Goal: Task Accomplishment & Management: Use online tool/utility

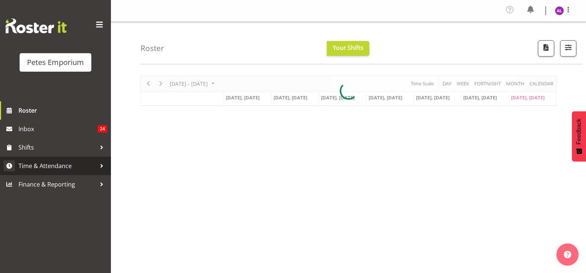
click at [97, 161] on div at bounding box center [101, 166] width 11 height 11
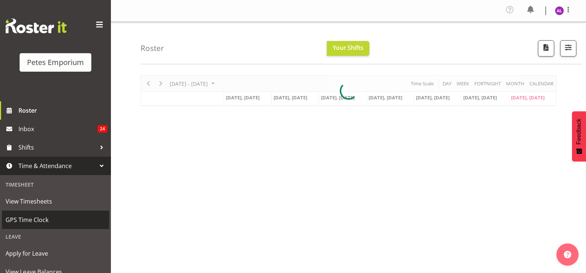
click at [48, 223] on span "GPS Time Clock" at bounding box center [56, 220] width 100 height 11
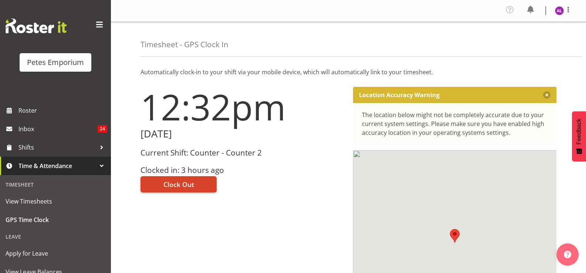
click at [205, 182] on button "Clock Out" at bounding box center [179, 184] width 76 height 16
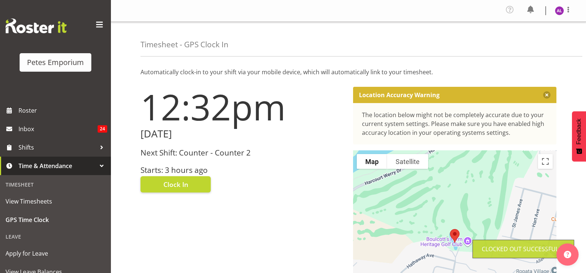
click at [556, 8] on img at bounding box center [559, 10] width 9 height 9
click at [534, 37] on link "Log Out" at bounding box center [537, 40] width 71 height 13
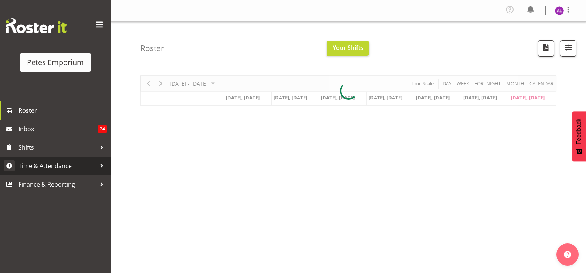
click at [99, 162] on div at bounding box center [101, 166] width 11 height 11
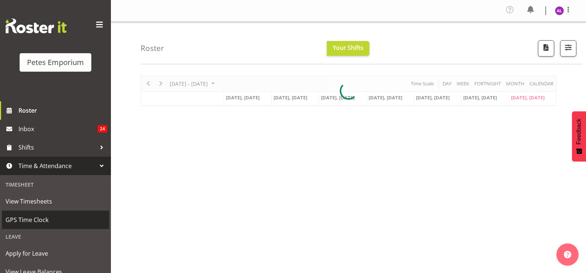
click at [46, 221] on span "GPS Time Clock" at bounding box center [56, 220] width 100 height 11
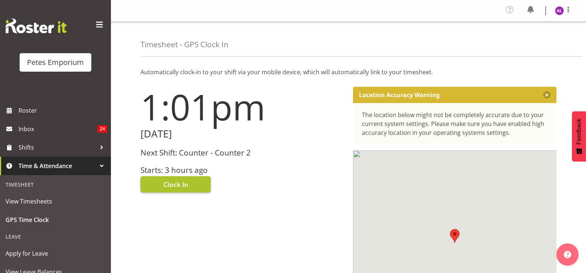
click at [188, 183] on button "Clock In" at bounding box center [176, 184] width 70 height 16
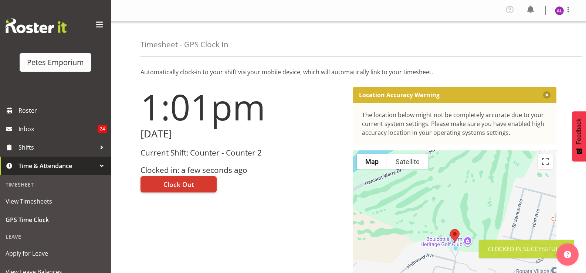
click at [557, 13] on img at bounding box center [559, 10] width 9 height 9
click at [537, 44] on link "Log Out" at bounding box center [537, 40] width 71 height 13
